Goal: Task Accomplishment & Management: Complete application form

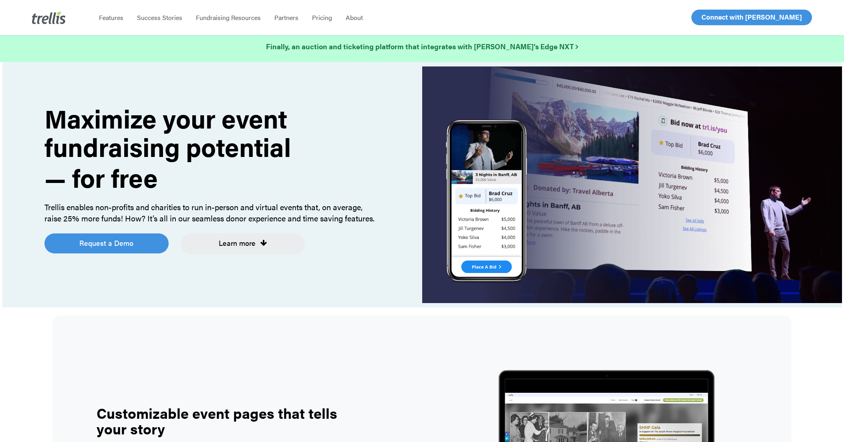
scroll to position [4, 0]
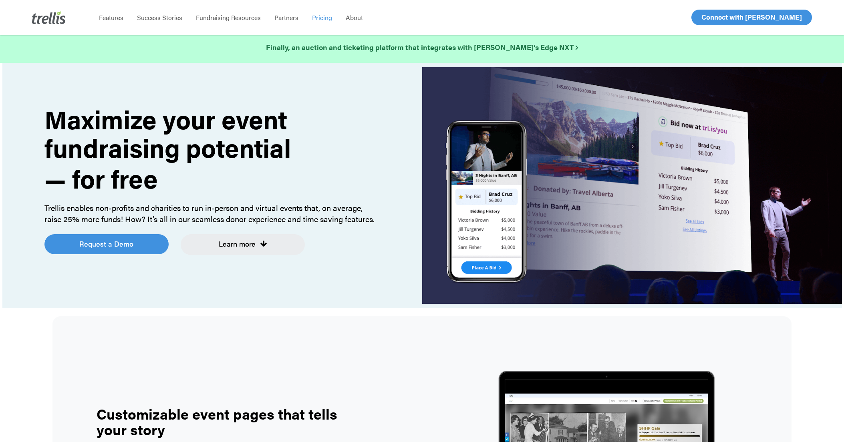
click at [313, 19] on span "Pricing" at bounding box center [322, 17] width 20 height 9
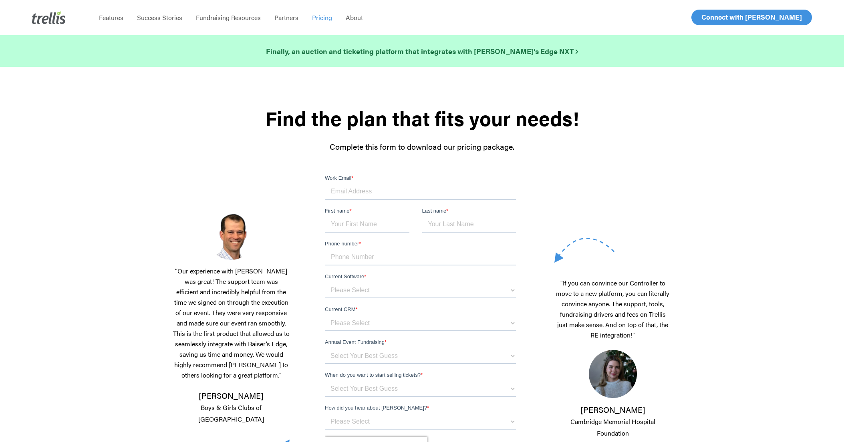
click at [352, 187] on input "Work Email *" at bounding box center [420, 192] width 191 height 16
type input "josh@elitecardprocessing.com"
type input "Josh"
type input "Hoffman"
type input "2403299423"
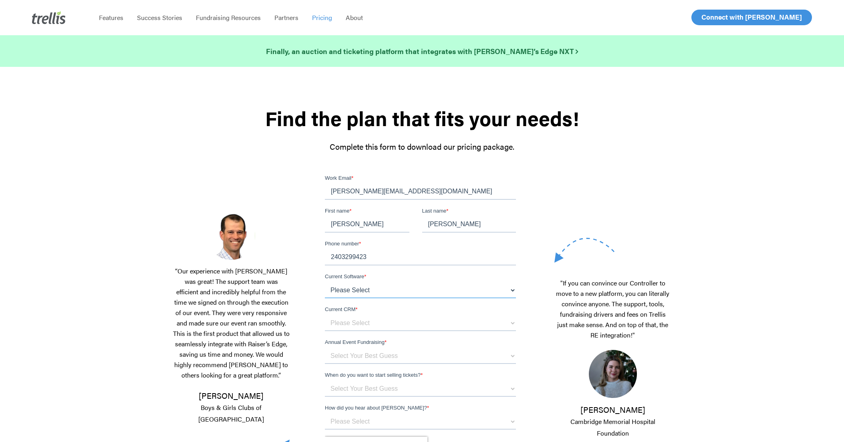
click at [353, 288] on select "Please Select OneCause Givesmart GreaterGiving Givergy Other" at bounding box center [420, 290] width 191 height 16
select select "Other"
click at [325, 282] on select "Please Select OneCause Givesmart GreaterGiving Givergy Other" at bounding box center [420, 290] width 191 height 16
click at [356, 325] on select "Please Select Blackbaud Raiser's Edge Salesforce Donor Perfect Veracross Virtuo…" at bounding box center [420, 323] width 191 height 16
select select "Other"
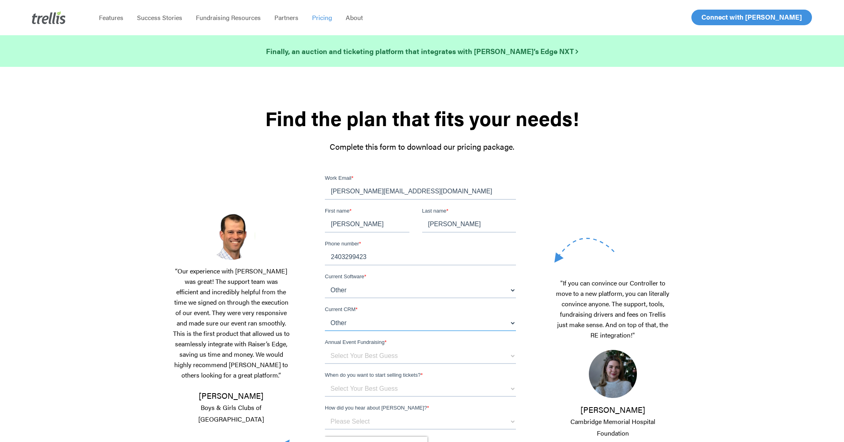
click at [325, 315] on select "Please Select Blackbaud Raiser's Edge Salesforce Donor Perfect Veracross Virtuo…" at bounding box center [420, 323] width 191 height 16
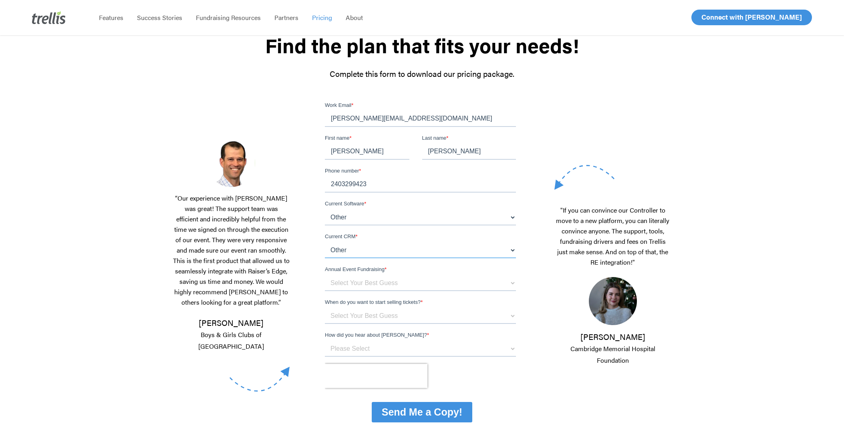
scroll to position [84, 0]
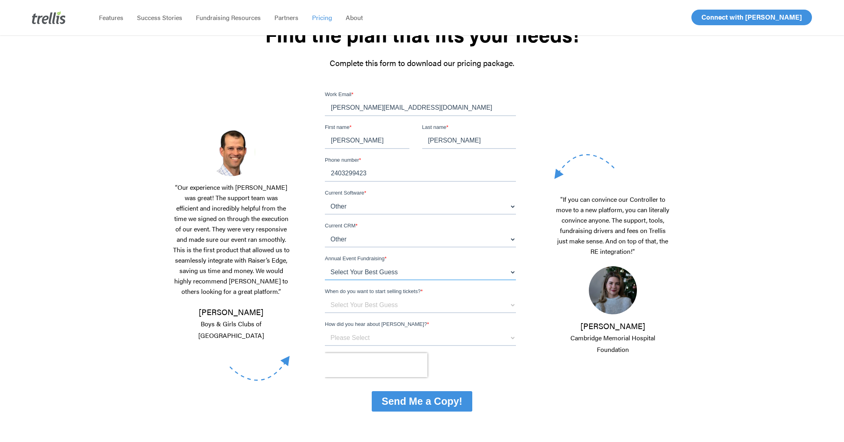
click at [376, 272] on select "Select Your Best Guess below $150k per year $150k - $500k $500k+" at bounding box center [420, 272] width 191 height 16
select select "$500k+"
click at [325, 264] on select "Select Your Best Guess below $150k per year $150k - $500k $500k+" at bounding box center [420, 272] width 191 height 16
click at [354, 304] on select "Select Your Best Guess Unsure 1 - 3 months 3 - 6 months 6 months + Immediately" at bounding box center [420, 305] width 191 height 16
select select "Immediately"
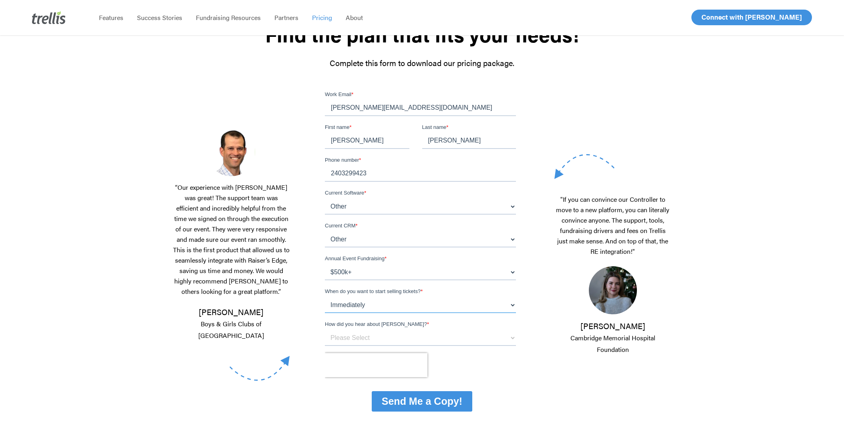
click at [325, 297] on select "Select Your Best Guess Unsure 1 - 3 months 3 - 6 months 6 months + Immediately" at bounding box center [420, 305] width 191 height 16
click at [348, 340] on select "Please Select Referral From a Friend Attended an Event that Used Trellis Blackb…" at bounding box center [420, 338] width 191 height 16
select select "Other"
click at [325, 330] on select "Please Select Referral From a Friend Attended an Event that Used Trellis Blackb…" at bounding box center [420, 338] width 191 height 16
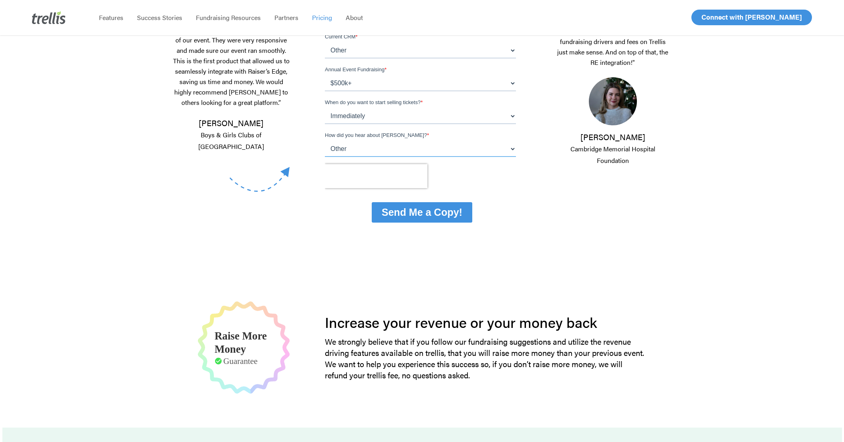
scroll to position [272, 0]
click at [417, 215] on input "Send Me a Copy!" at bounding box center [422, 213] width 101 height 20
